Goal: Download file/media

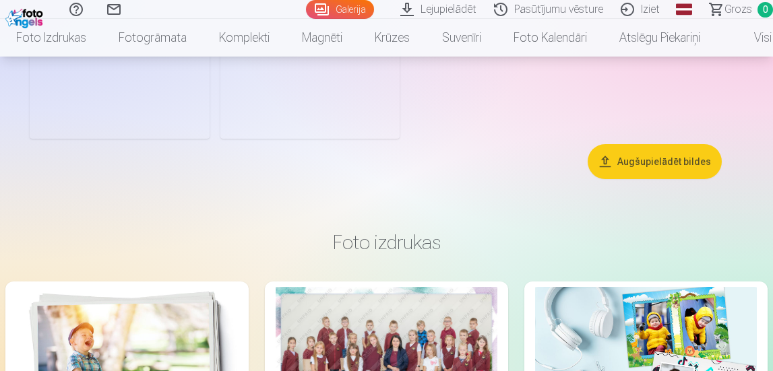
scroll to position [135, 0]
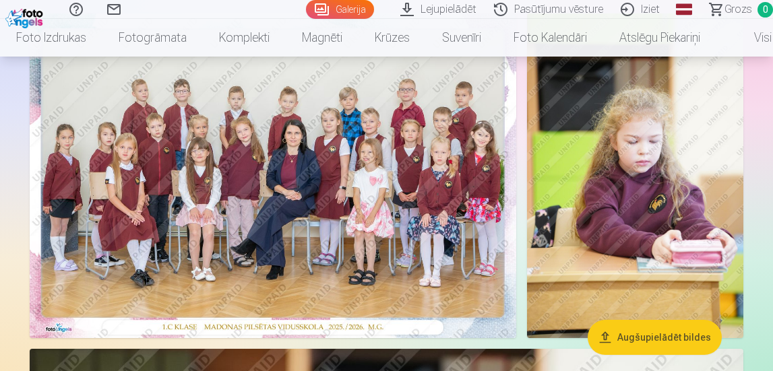
click at [331, 10] on link "Galerija" at bounding box center [340, 9] width 68 height 19
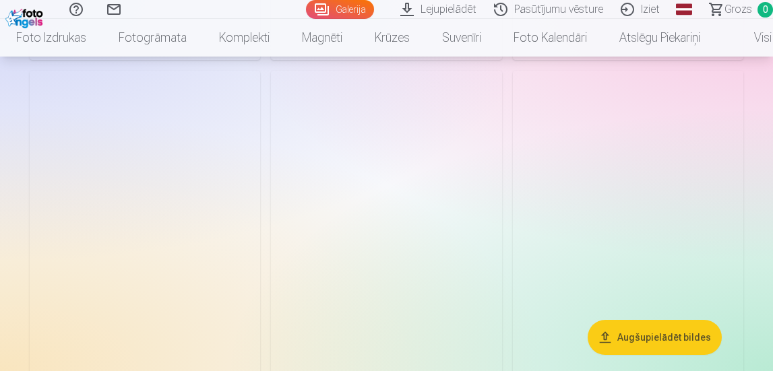
scroll to position [5081, 0]
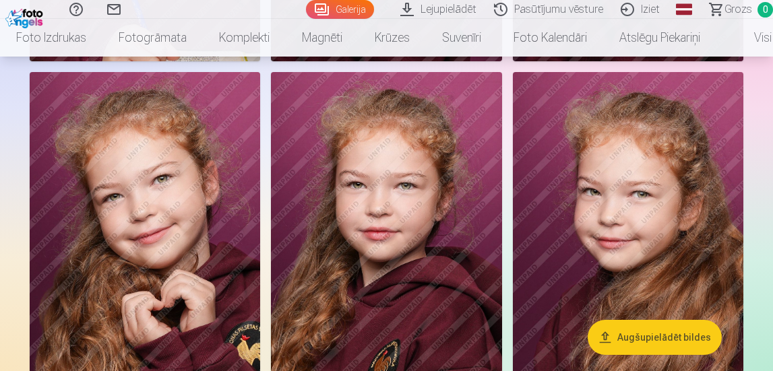
click at [541, 13] on link "Pasūtījumu vēsture" at bounding box center [550, 9] width 127 height 19
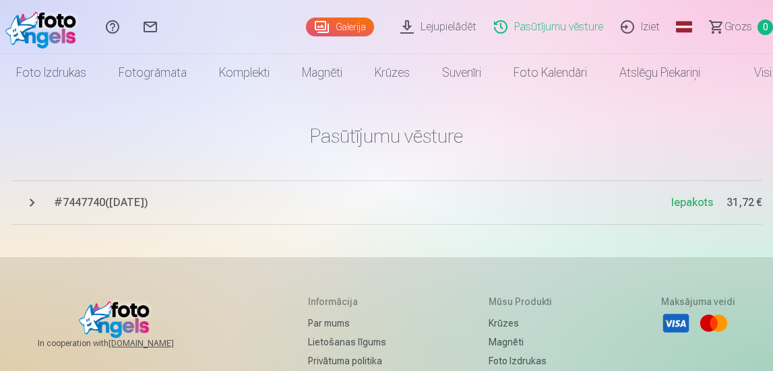
click at [104, 205] on span "# 7447740 ( 1.10.2025 )" at bounding box center [362, 203] width 617 height 16
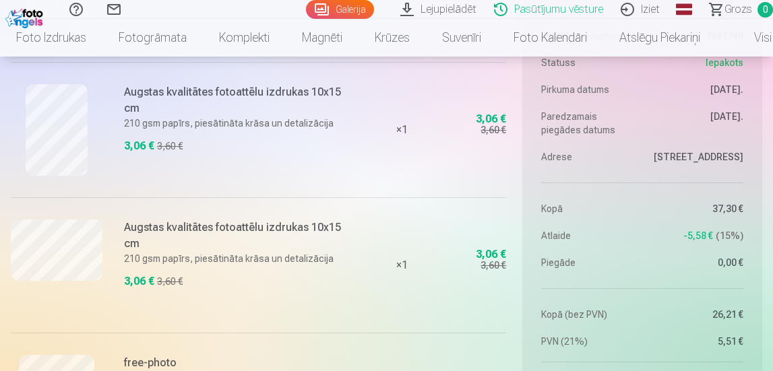
scroll to position [1145, 0]
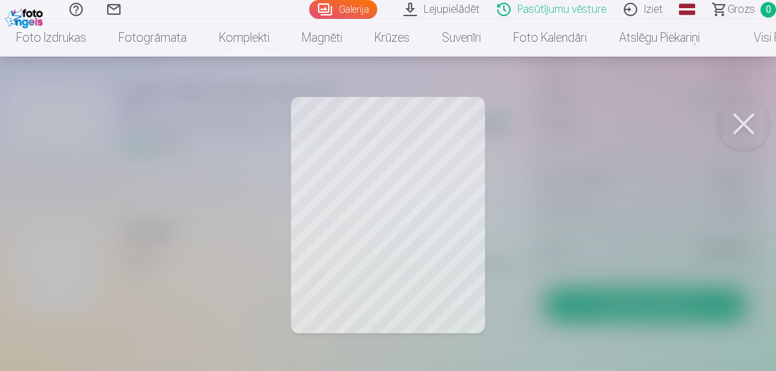
click at [320, 276] on div at bounding box center [388, 185] width 776 height 371
click at [579, 267] on div at bounding box center [388, 185] width 776 height 371
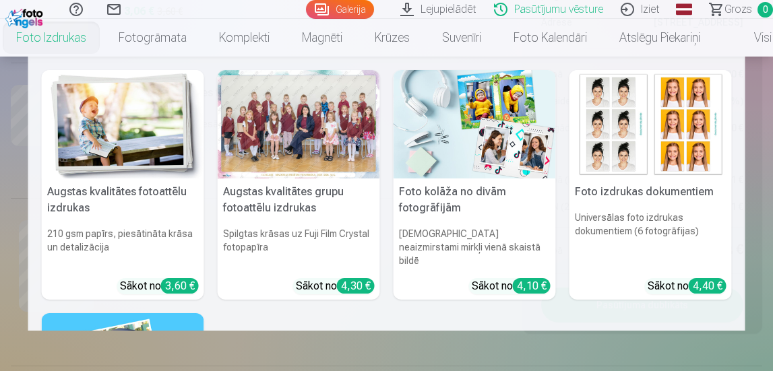
click at [59, 37] on link "Foto izdrukas" at bounding box center [51, 38] width 102 height 38
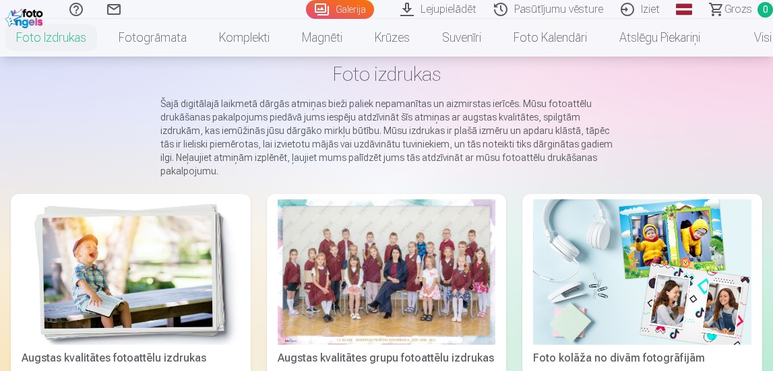
scroll to position [135, 0]
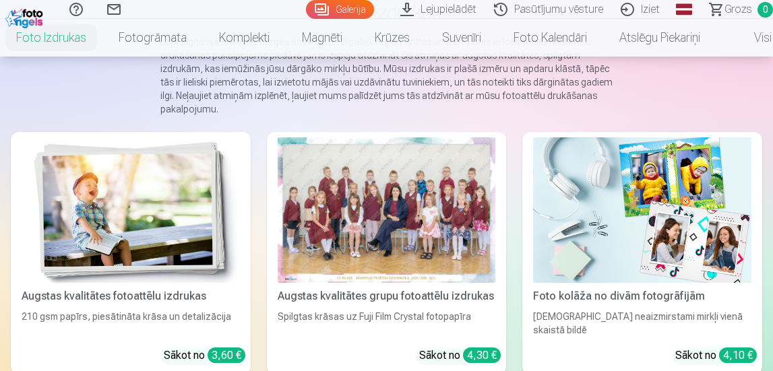
click at [452, 213] on div at bounding box center [387, 210] width 218 height 146
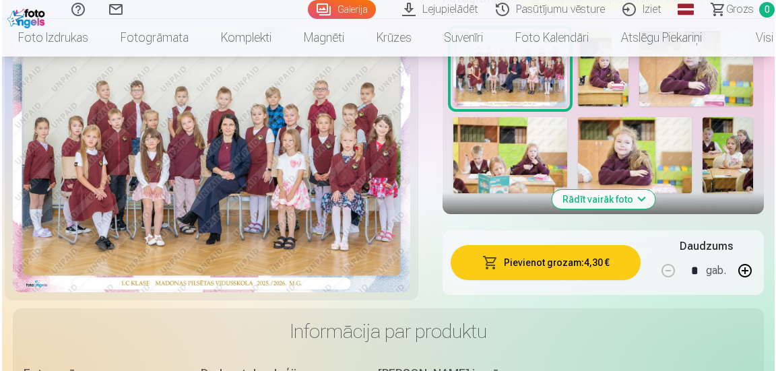
scroll to position [606, 0]
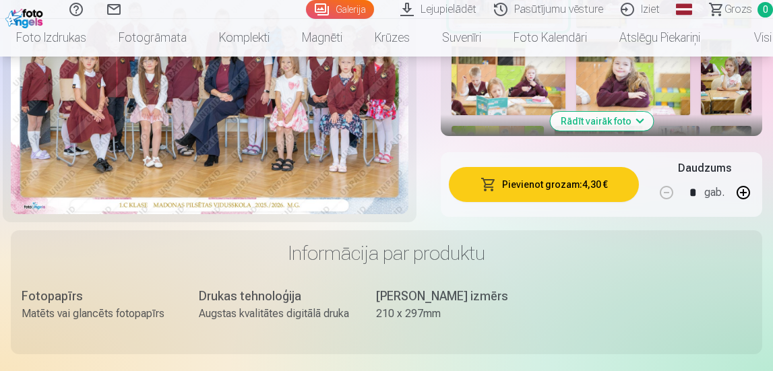
click at [542, 186] on button "Pievienot grozam : 4,30 €" at bounding box center [544, 184] width 190 height 35
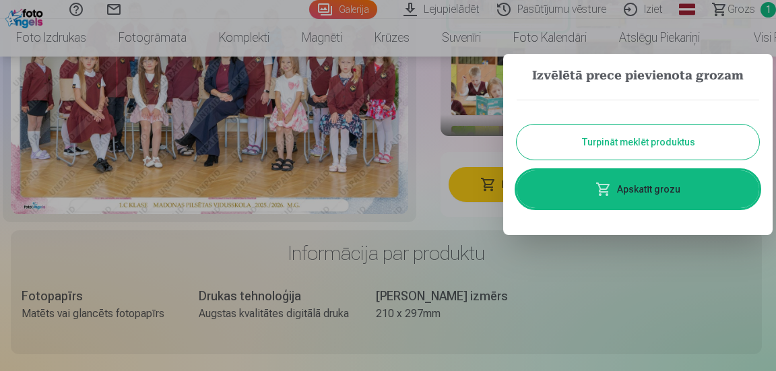
click at [587, 195] on link "Apskatīt grozu" at bounding box center [638, 189] width 243 height 38
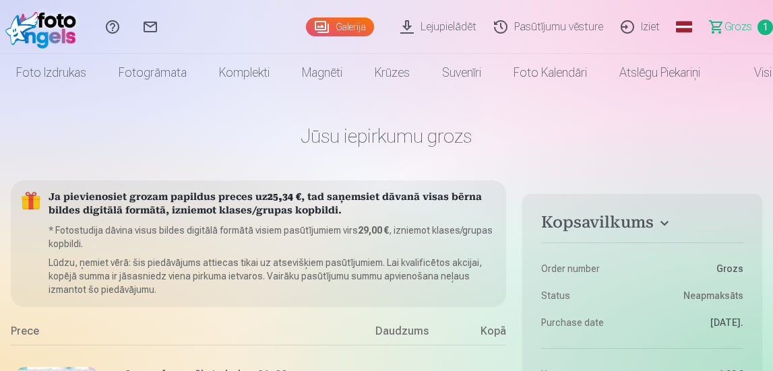
click at [549, 30] on link "Pasūtījumu vēsture" at bounding box center [550, 27] width 127 height 54
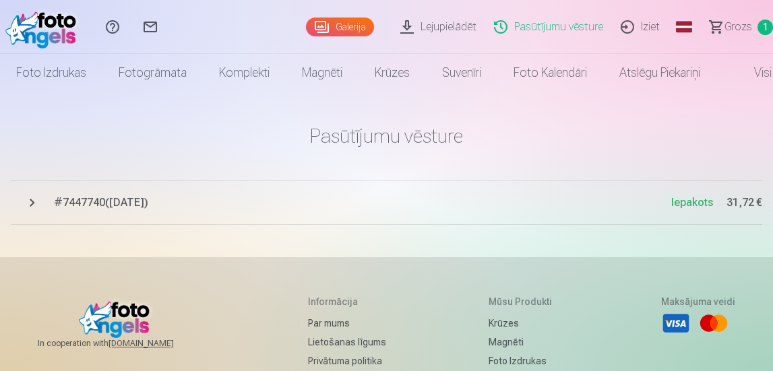
click at [757, 26] on span "1" at bounding box center [764, 27] width 15 height 15
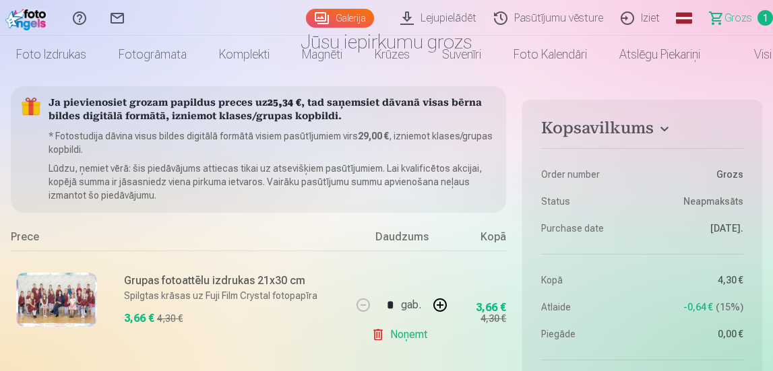
scroll to position [135, 0]
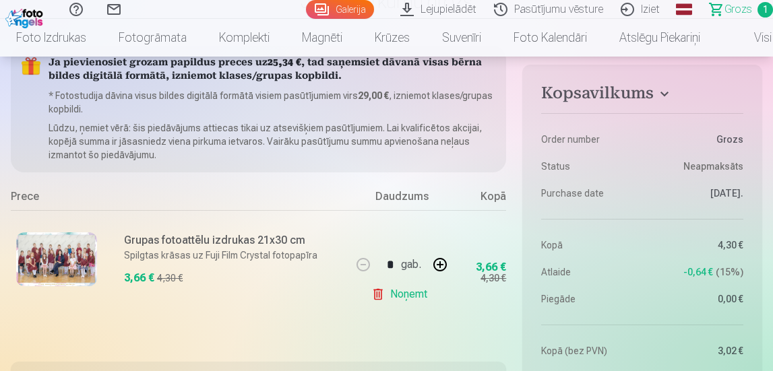
click at [382, 291] on link "Noņemt" at bounding box center [401, 294] width 61 height 27
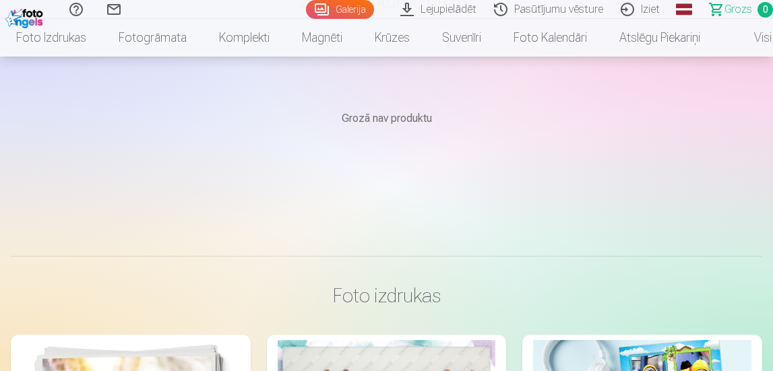
click at [539, 9] on link "Pasūtījumu vēsture" at bounding box center [550, 9] width 127 height 19
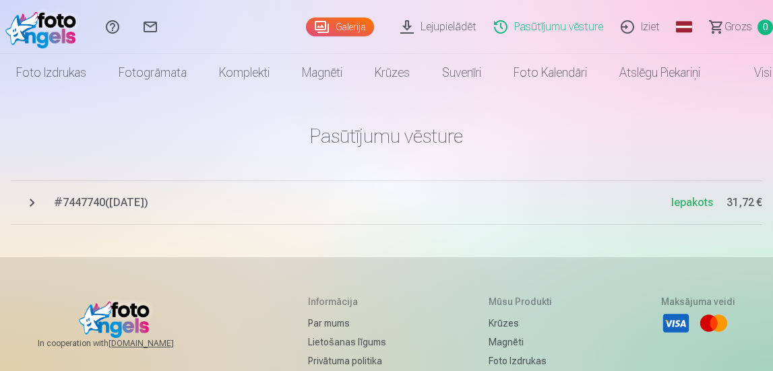
click at [139, 205] on span "# 7447740 ( 1.10.2025 )" at bounding box center [362, 203] width 617 height 16
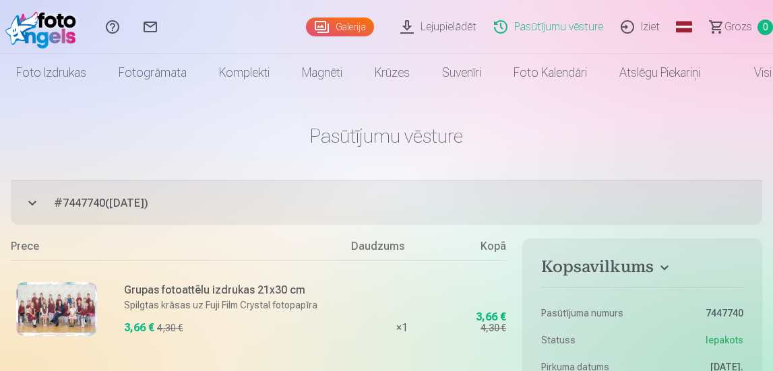
click at [441, 26] on link "Lejupielādēt" at bounding box center [440, 27] width 94 height 54
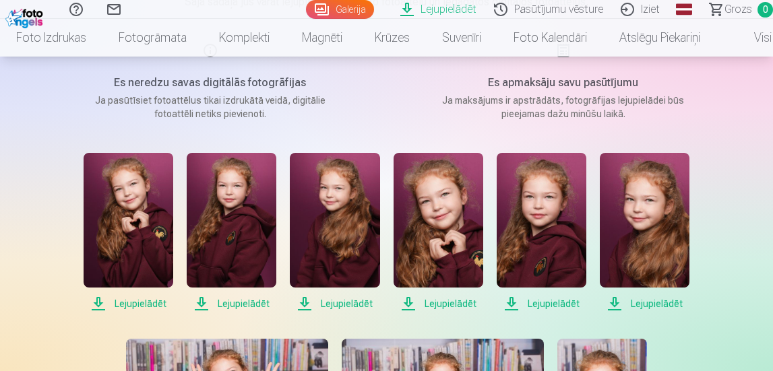
scroll to position [337, 0]
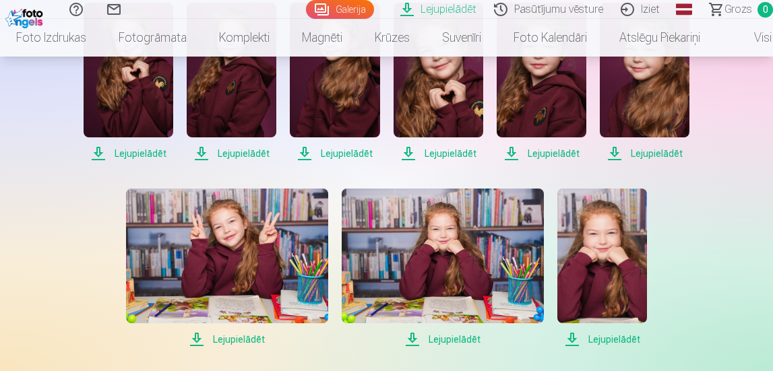
click at [138, 152] on span "Lejupielādēt" at bounding box center [129, 154] width 90 height 16
click at [232, 155] on span "Lejupielādēt" at bounding box center [232, 154] width 90 height 16
click at [340, 153] on span "Lejupielādēt" at bounding box center [335, 154] width 90 height 16
click at [435, 151] on span "Lejupielādēt" at bounding box center [438, 154] width 90 height 16
click at [542, 154] on span "Lejupielādēt" at bounding box center [542, 154] width 90 height 16
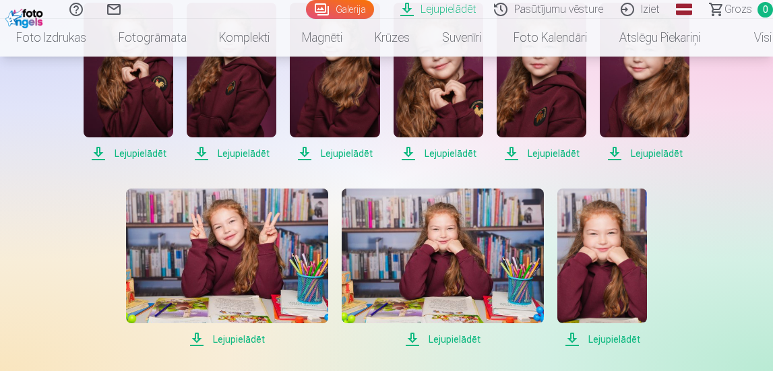
click at [654, 151] on span "Lejupielādēt" at bounding box center [645, 154] width 90 height 16
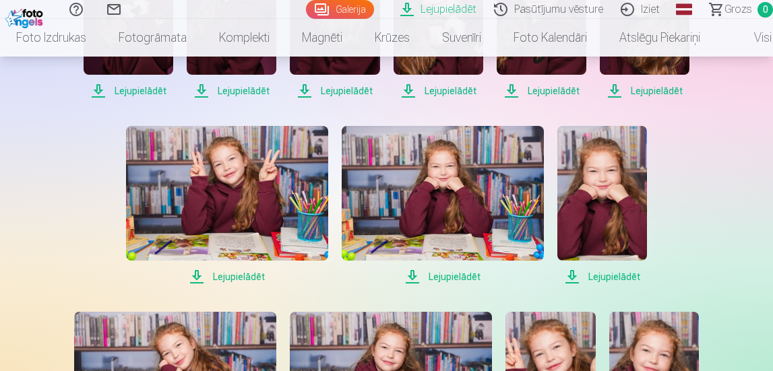
scroll to position [404, 0]
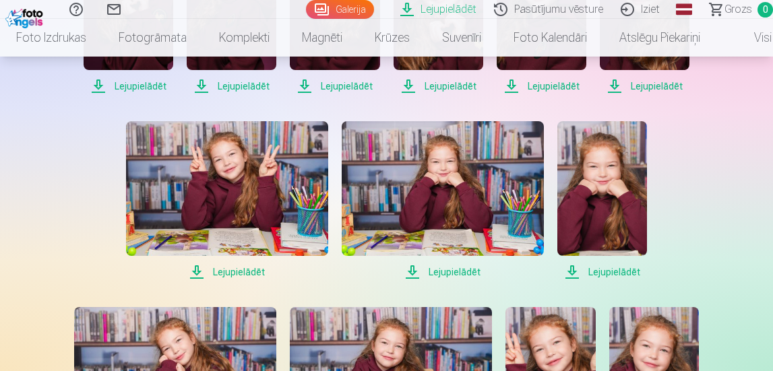
click at [248, 274] on span "Lejupielādēt" at bounding box center [227, 272] width 202 height 16
click at [455, 274] on span "Lejupielādēt" at bounding box center [443, 272] width 202 height 16
click at [604, 272] on span "Lejupielādēt" at bounding box center [602, 272] width 90 height 16
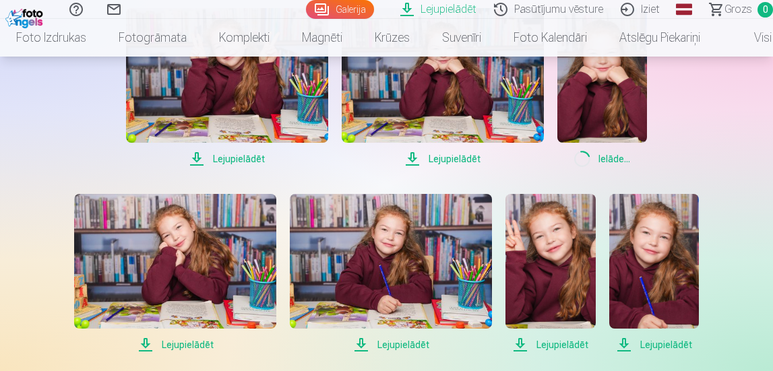
scroll to position [539, 0]
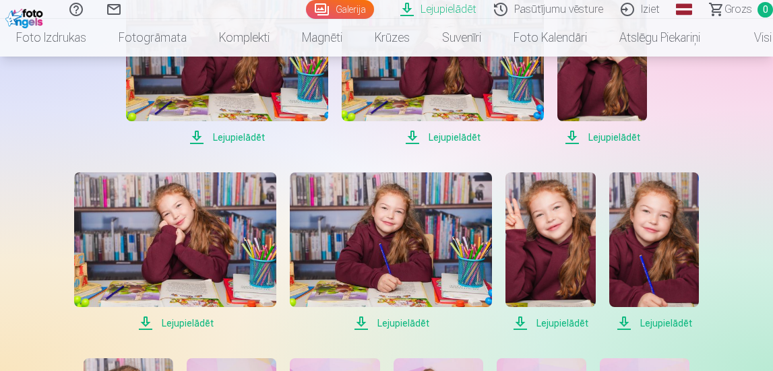
click at [190, 321] on span "Lejupielādēt" at bounding box center [175, 323] width 202 height 16
click at [412, 324] on span "Lejupielādēt" at bounding box center [391, 323] width 202 height 16
click at [550, 322] on span "Lejupielādēt" at bounding box center [550, 323] width 90 height 16
click at [666, 324] on span "Lejupielādēt" at bounding box center [654, 323] width 90 height 16
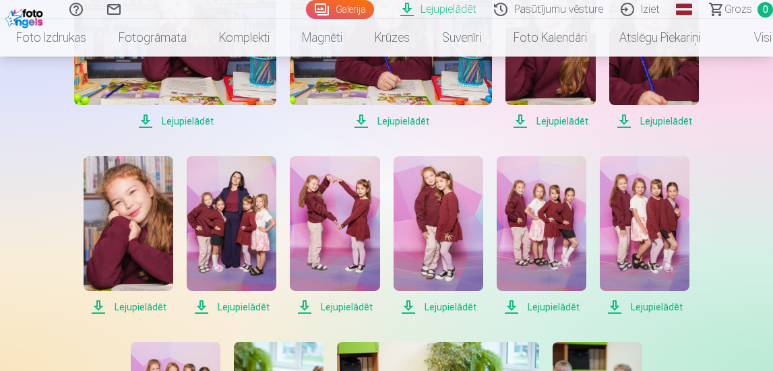
scroll to position [808, 0]
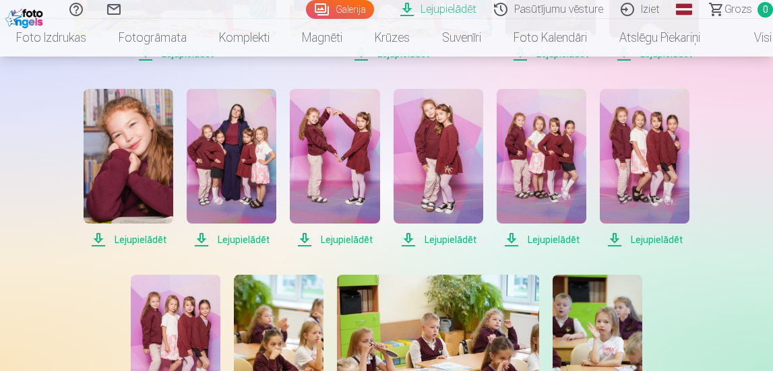
click at [127, 241] on span "Lejupielādēt" at bounding box center [129, 240] width 90 height 16
click at [231, 239] on span "Lejupielādēt" at bounding box center [232, 240] width 90 height 16
click at [335, 237] on span "Lejupielādēt" at bounding box center [335, 240] width 90 height 16
click at [445, 235] on span "Lejupielādēt" at bounding box center [438, 240] width 90 height 16
click at [552, 241] on span "Lejupielādēt" at bounding box center [542, 240] width 90 height 16
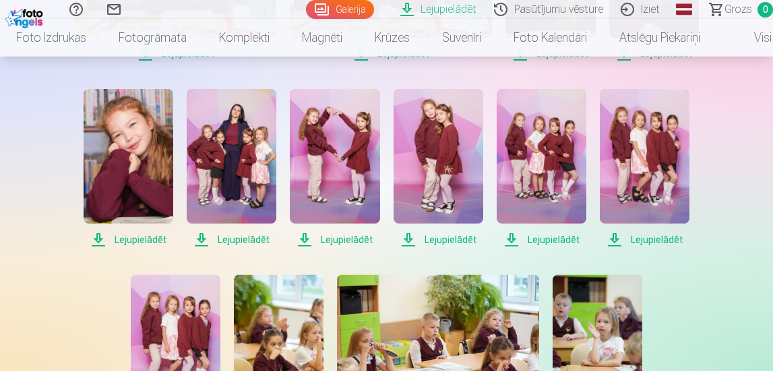
click at [647, 243] on span "Lejupielādēt" at bounding box center [645, 240] width 90 height 16
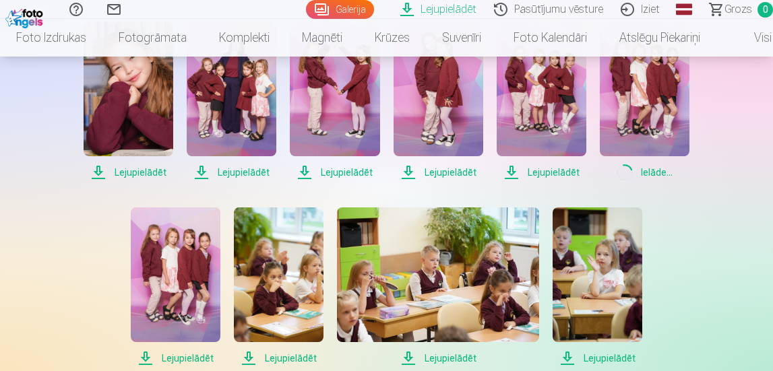
scroll to position [943, 0]
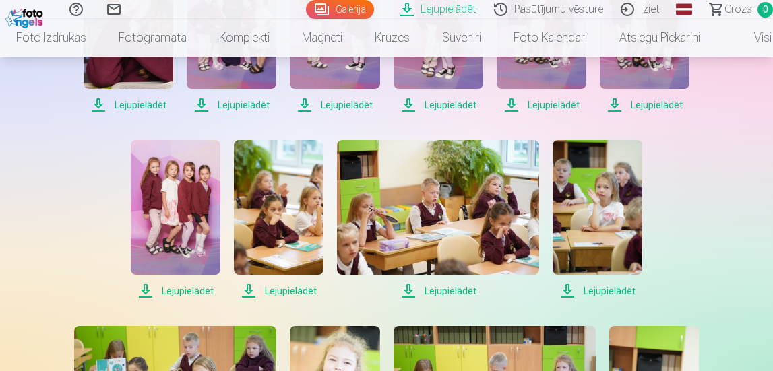
click at [178, 290] on span "Lejupielādēt" at bounding box center [176, 291] width 90 height 16
click at [297, 292] on span "Lejupielādēt" at bounding box center [279, 291] width 90 height 16
click at [455, 290] on span "Lejupielādēt" at bounding box center [438, 291] width 202 height 16
click at [613, 290] on span "Lejupielādēt" at bounding box center [597, 291] width 90 height 16
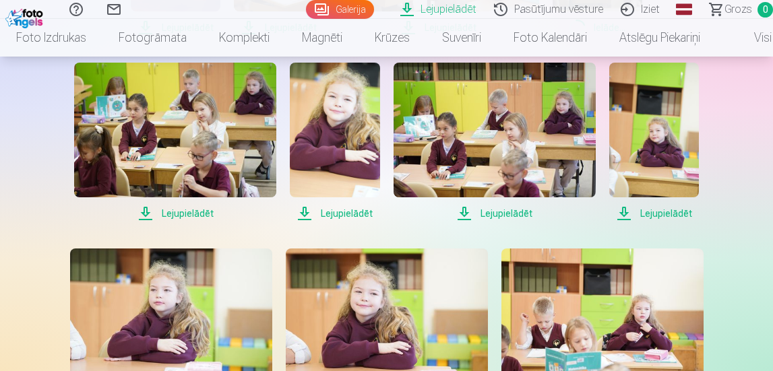
scroll to position [1213, 0]
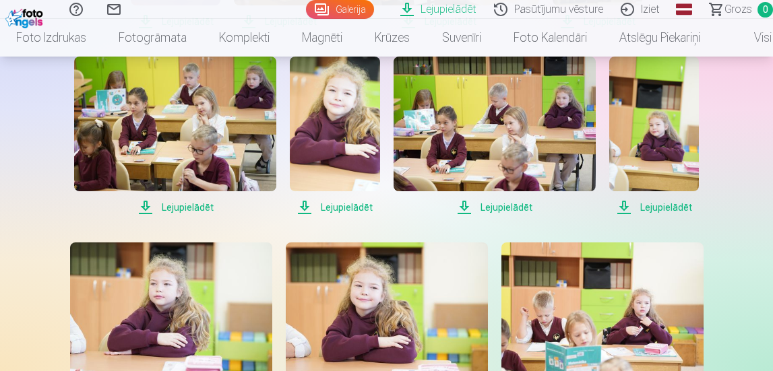
click at [175, 206] on span "Lejupielādēt" at bounding box center [175, 207] width 202 height 16
click at [344, 210] on span "Lejupielādēt" at bounding box center [335, 207] width 90 height 16
click at [523, 208] on span "Lejupielādēt" at bounding box center [494, 207] width 202 height 16
click at [663, 208] on span "Lejupielādēt" at bounding box center [654, 207] width 90 height 16
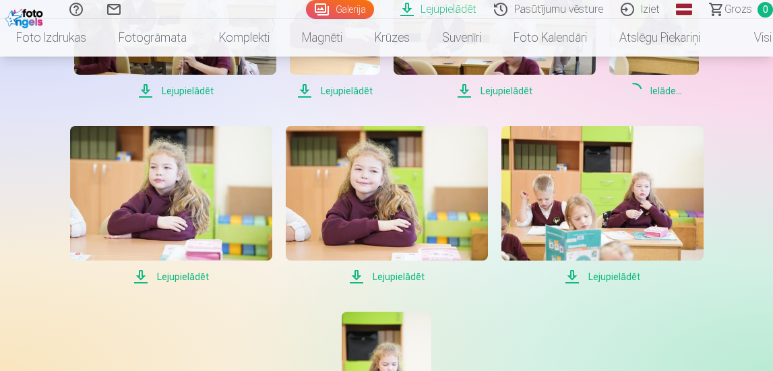
scroll to position [1347, 0]
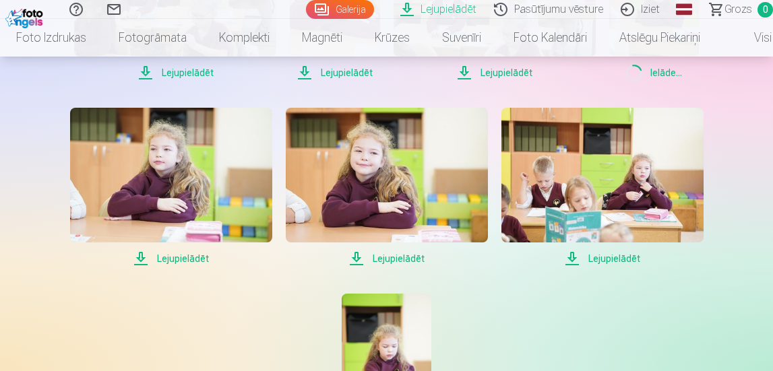
click at [176, 257] on span "Lejupielādēt" at bounding box center [171, 259] width 202 height 16
click at [398, 263] on span "Lejupielādēt" at bounding box center [387, 259] width 202 height 16
click at [395, 260] on span "Lejupielādēt" at bounding box center [387, 259] width 202 height 16
click at [391, 258] on span "Lejupielādēt" at bounding box center [387, 259] width 202 height 16
click at [606, 257] on span "Lejupielādēt" at bounding box center [602, 259] width 202 height 16
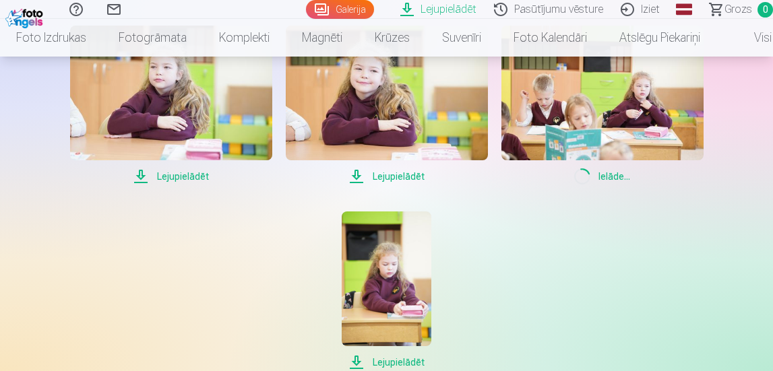
scroll to position [1482, 0]
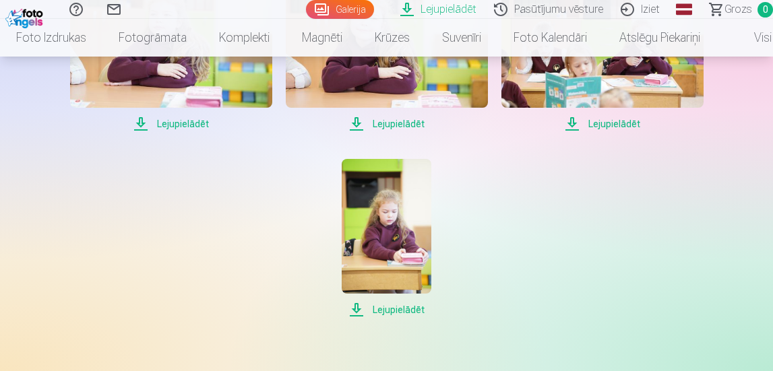
click at [391, 313] on span "Lejupielādēt" at bounding box center [387, 310] width 90 height 16
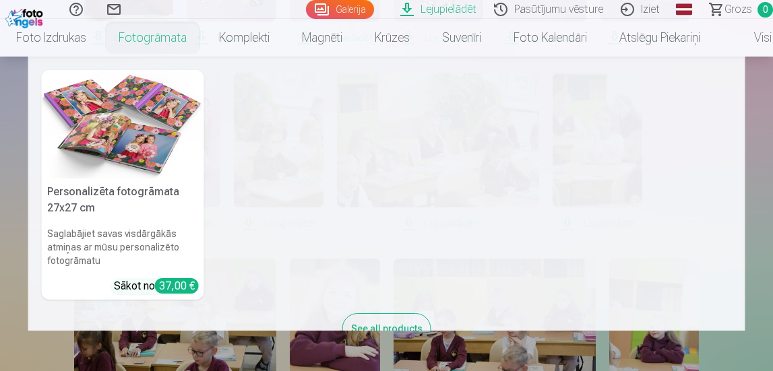
click at [760, 147] on nav "Personalizēta fotogrāmata 27x27 cm Saglabājiet savas visdārgākās atmiņas ar mūs…" at bounding box center [386, 194] width 773 height 274
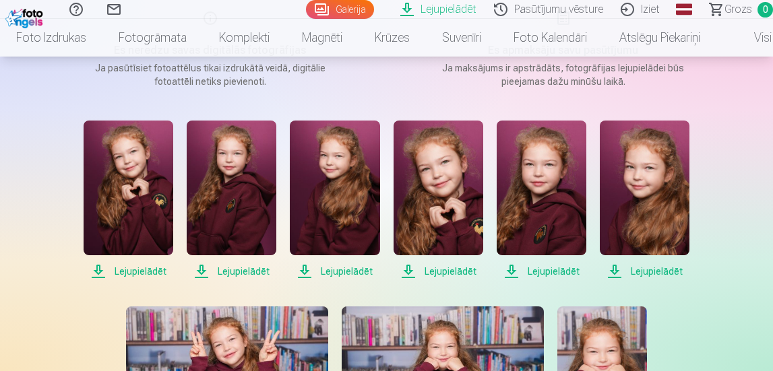
scroll to position [0, 0]
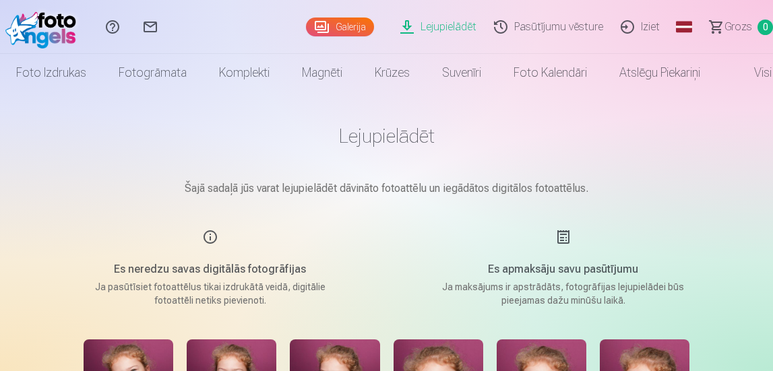
click at [649, 26] on link "Iziet" at bounding box center [642, 27] width 57 height 54
